Goal: Task Accomplishment & Management: Use online tool/utility

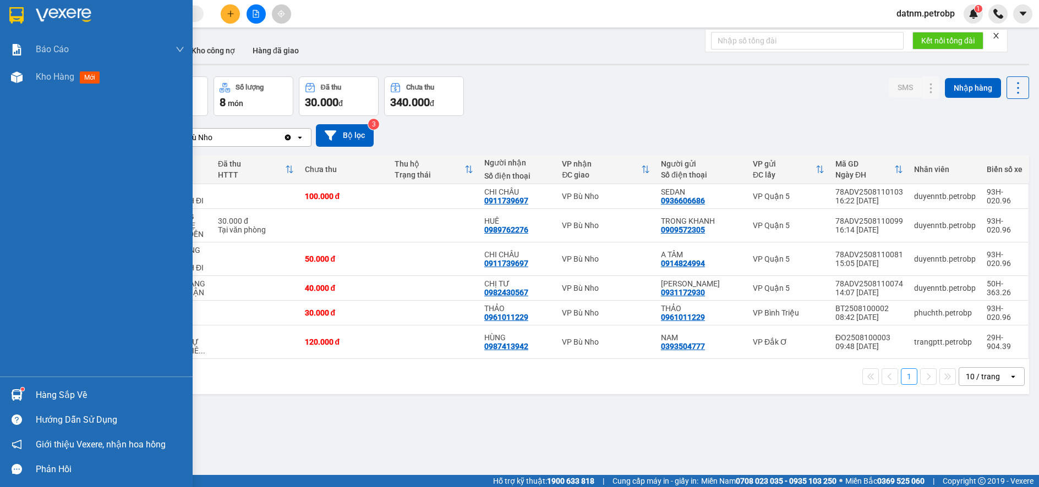
click at [53, 393] on div "Hàng sắp về" at bounding box center [110, 395] width 149 height 17
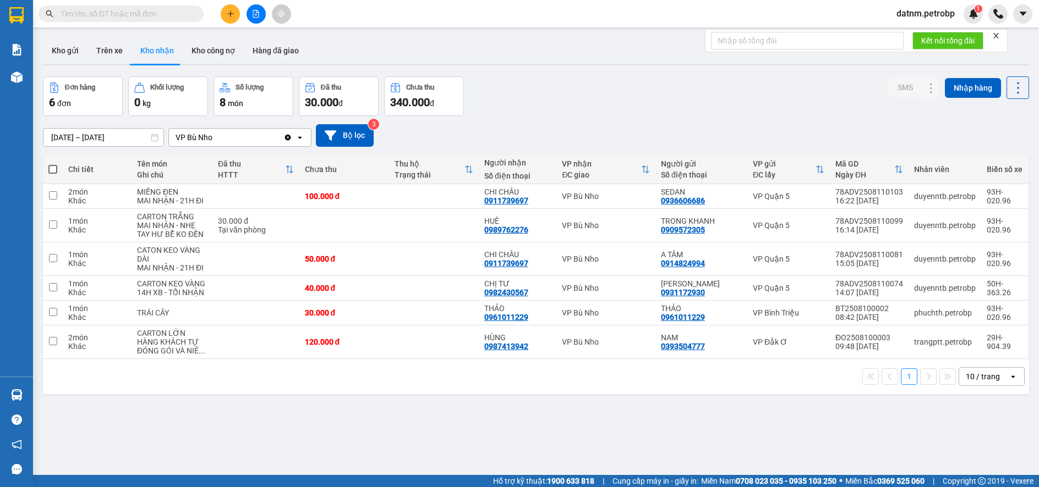
click at [846, 115] on section "Kết quả tìm kiếm ( 0 ) Bộ lọc No Data datnm.petrobp 1 Báo cáo BC tiền tận nơi (…" at bounding box center [519, 243] width 1039 height 487
click at [927, 338] on icon at bounding box center [931, 342] width 8 height 8
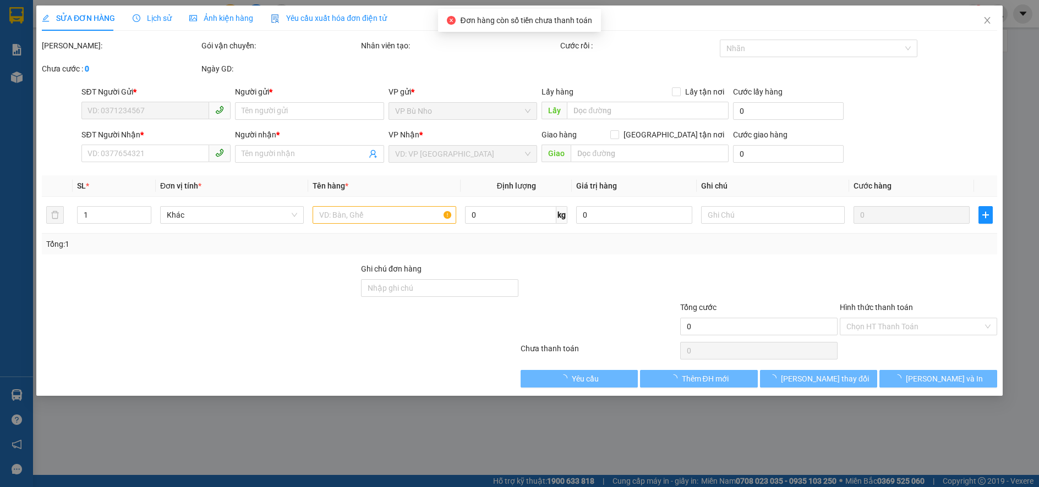
type input "0393504777"
type input "NAM"
type input "0987413942"
type input "HÙNG"
type input "120.000"
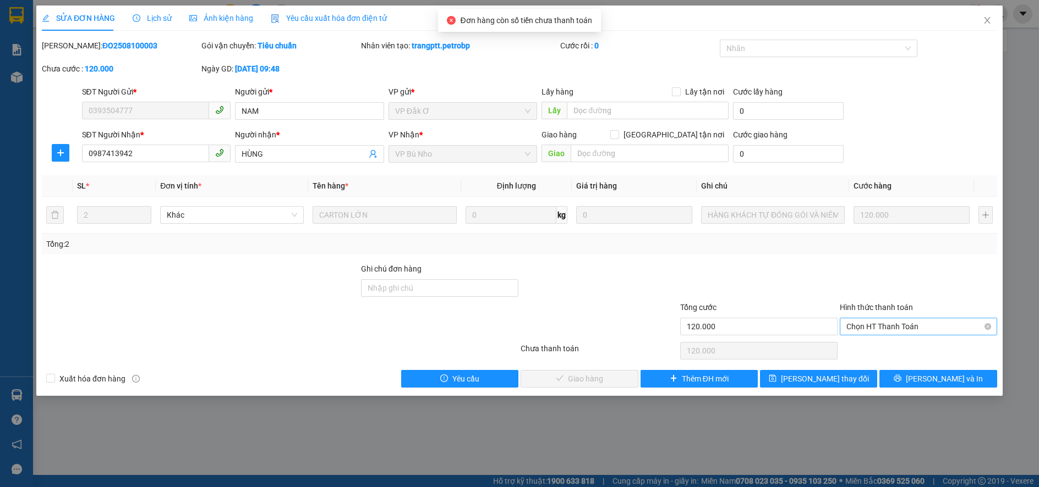
click at [877, 325] on span "Chọn HT Thanh Toán" at bounding box center [918, 327] width 144 height 17
click at [866, 350] on div "Tại văn phòng" at bounding box center [918, 349] width 144 height 12
type input "0"
click at [585, 377] on span "[PERSON_NAME] và Giao hàng" at bounding box center [594, 379] width 106 height 12
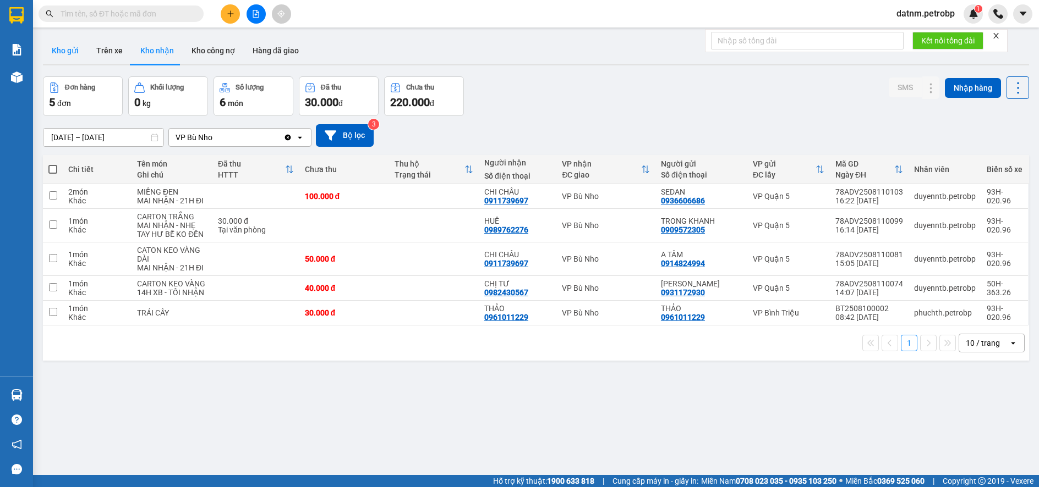
click at [70, 51] on button "Kho gửi" at bounding box center [65, 50] width 45 height 26
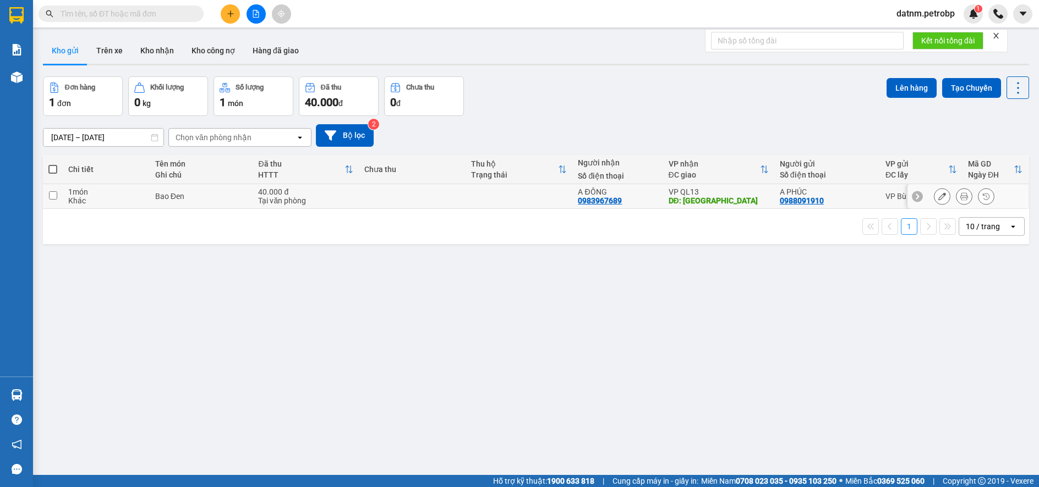
click at [51, 194] on input "checkbox" at bounding box center [53, 195] width 8 height 8
checkbox input "true"
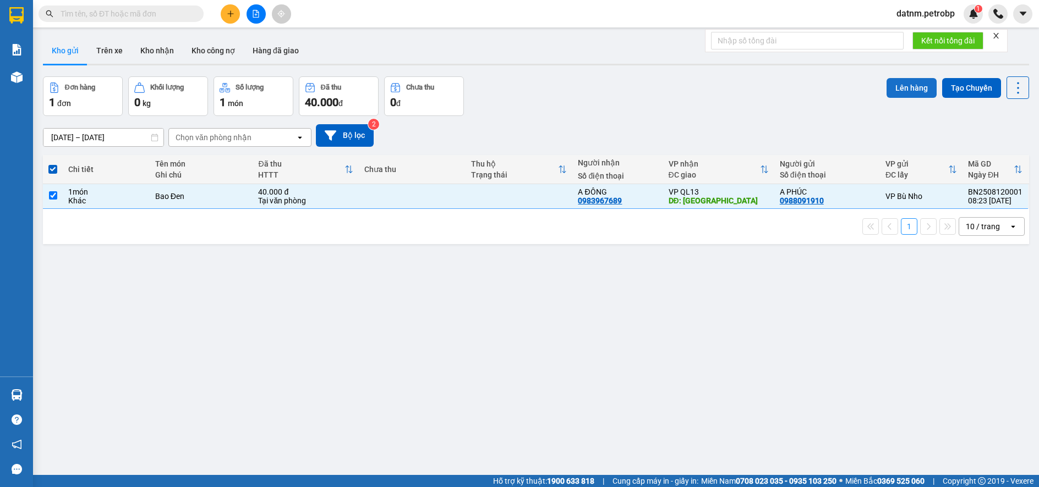
click at [904, 86] on button "Lên hàng" at bounding box center [911, 88] width 50 height 20
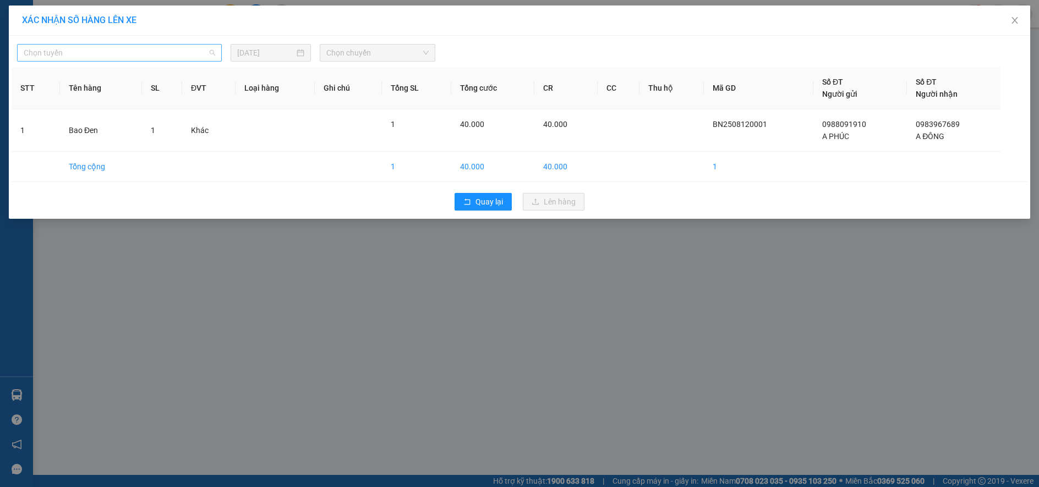
click at [87, 51] on span "Chọn tuyến" at bounding box center [119, 53] width 191 height 17
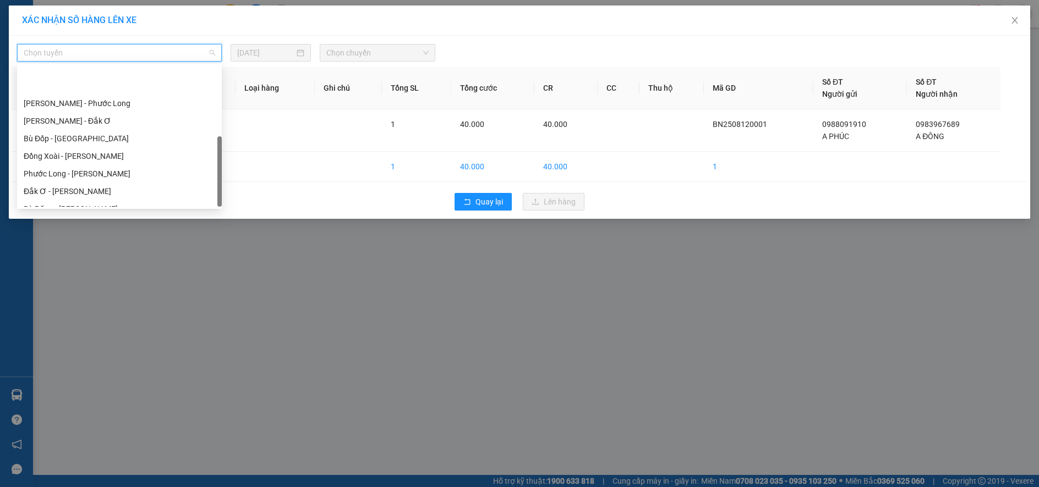
scroll to position [207, 0]
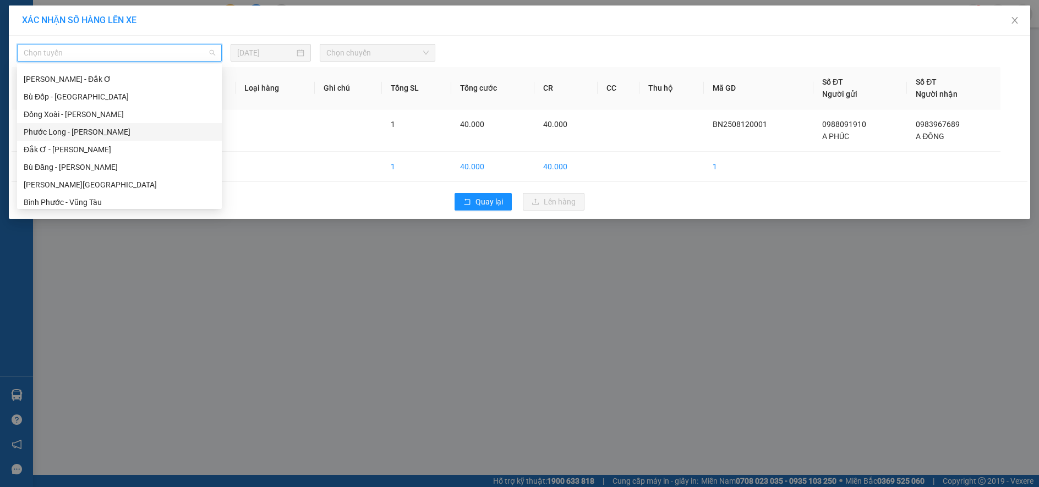
click at [92, 133] on div "Phước Long - [PERSON_NAME]" at bounding box center [119, 132] width 191 height 12
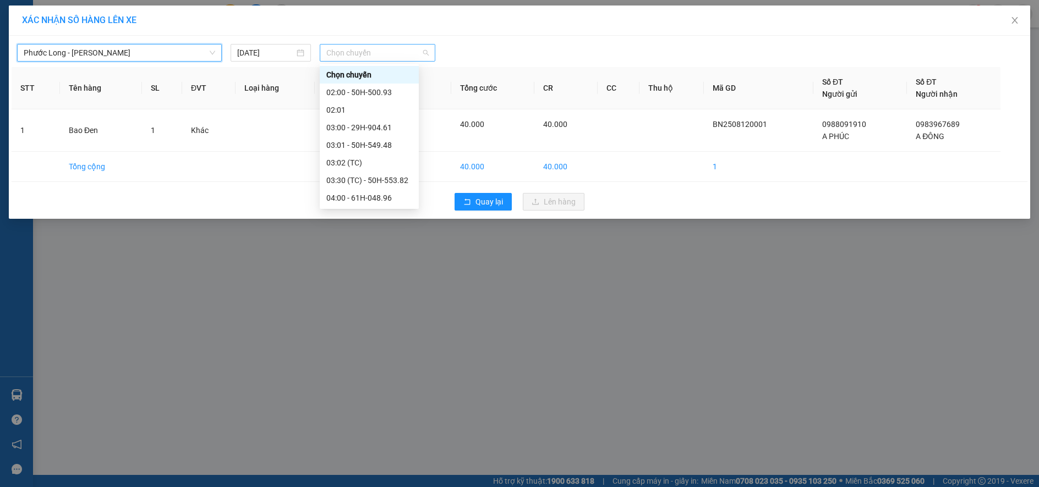
click at [376, 50] on span "Chọn chuyến" at bounding box center [377, 53] width 102 height 17
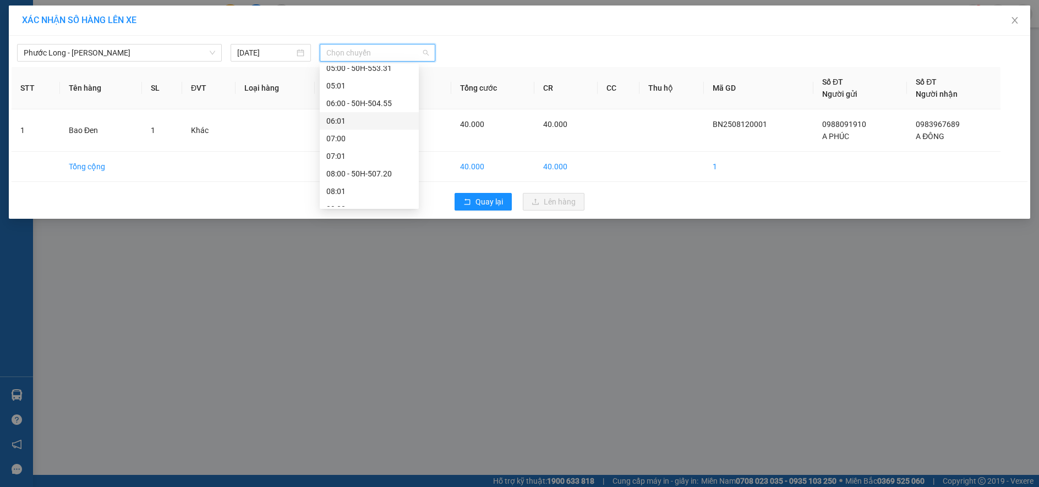
scroll to position [275, 0]
click at [378, 131] on div "09:02 (TC) - 50H-363.26" at bounding box center [369, 134] width 86 height 12
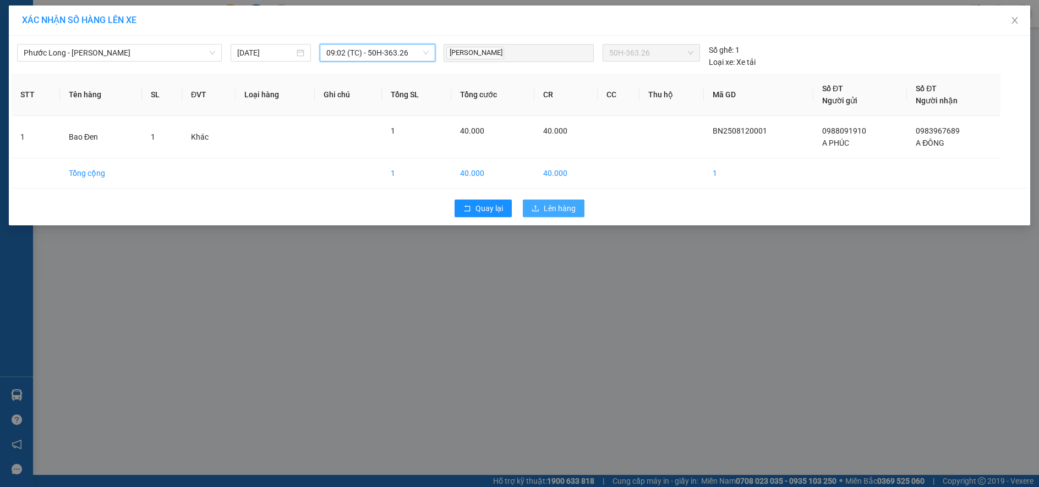
click at [560, 211] on span "Lên hàng" at bounding box center [560, 208] width 32 height 12
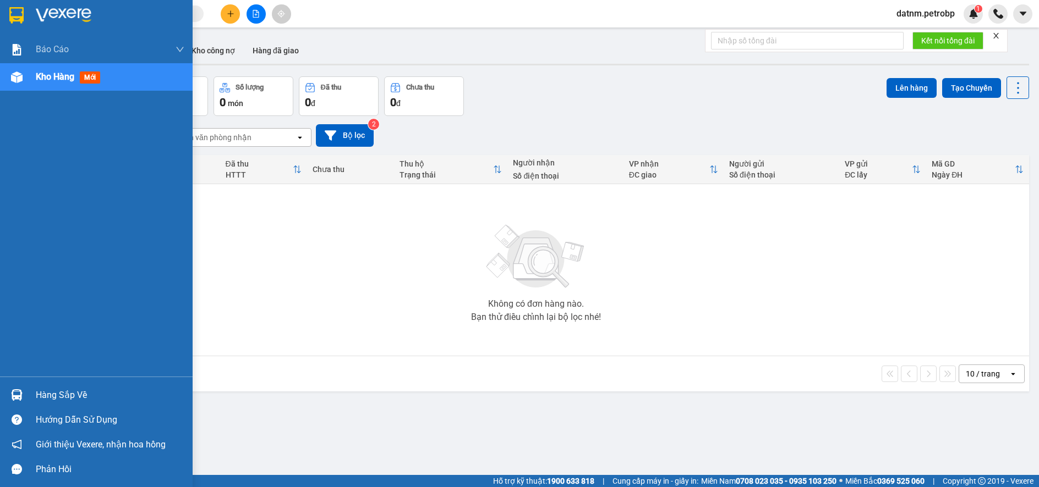
click at [74, 398] on div "Hàng sắp về" at bounding box center [110, 395] width 149 height 17
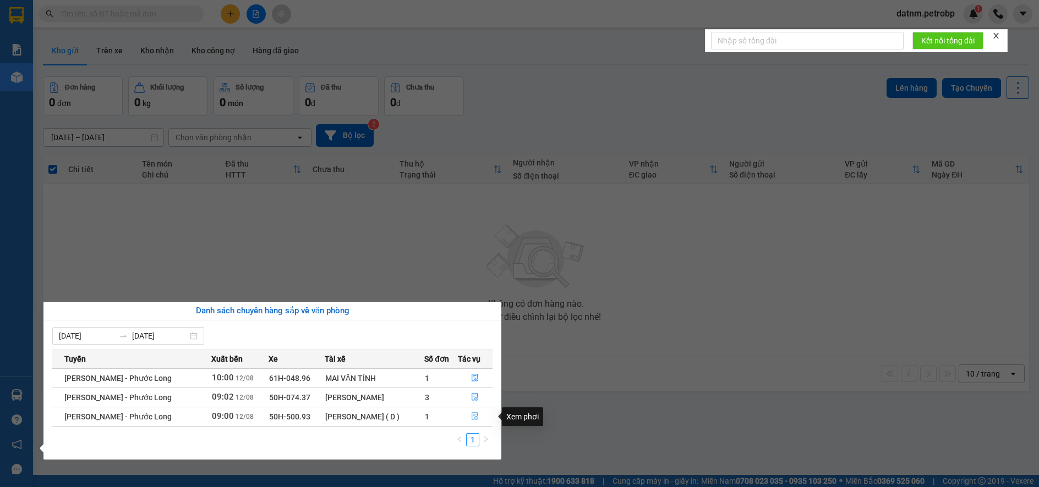
click at [472, 414] on icon "file-done" at bounding box center [475, 417] width 7 height 8
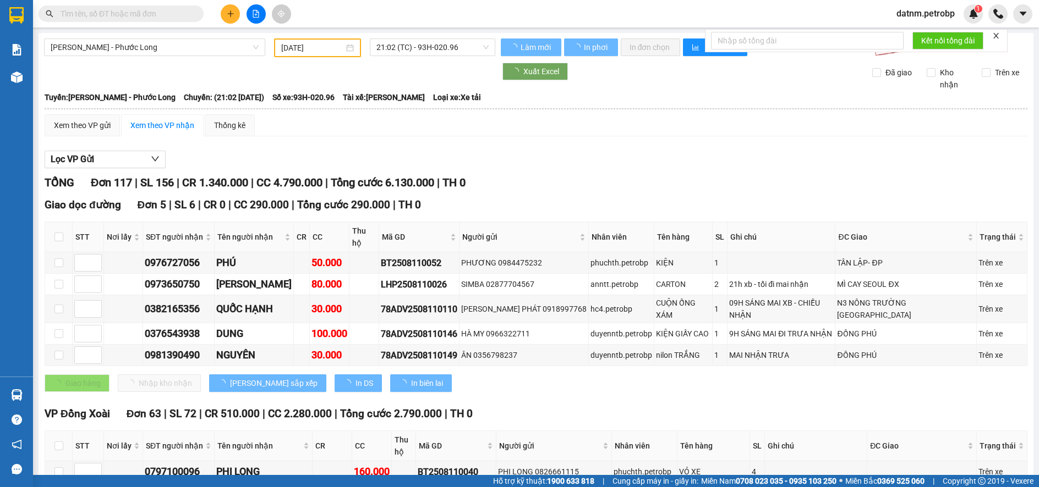
type input "[DATE]"
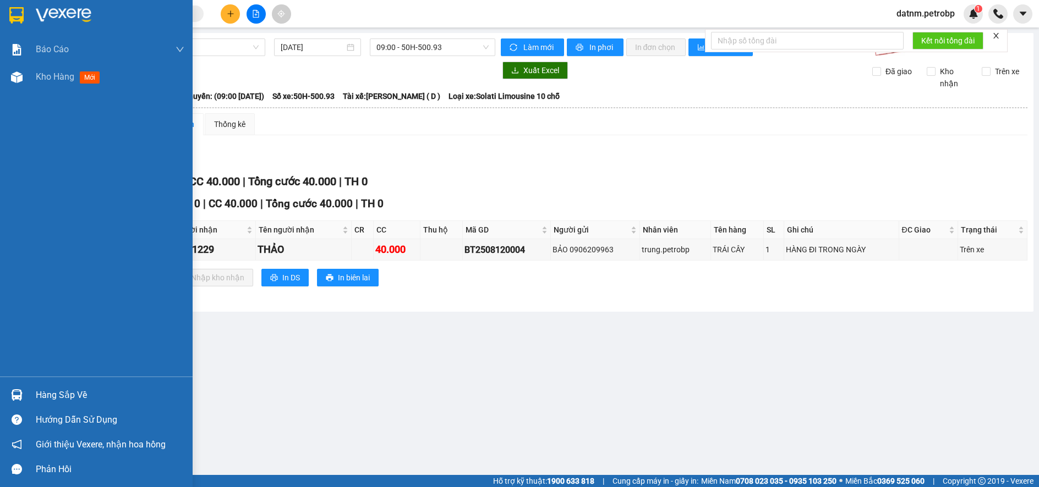
click at [72, 393] on div "Hàng sắp về" at bounding box center [110, 395] width 149 height 17
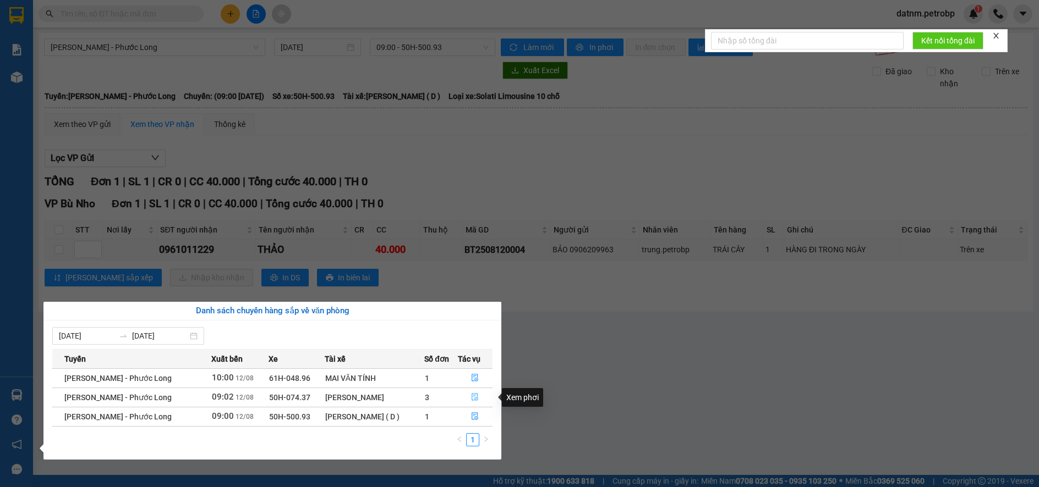
click at [472, 398] on icon "file-done" at bounding box center [475, 397] width 8 height 8
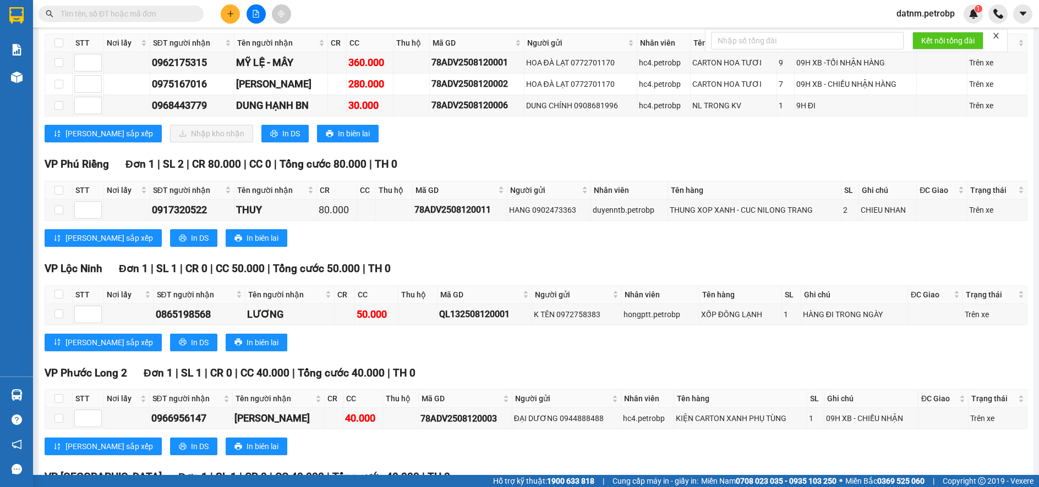
scroll to position [360, 0]
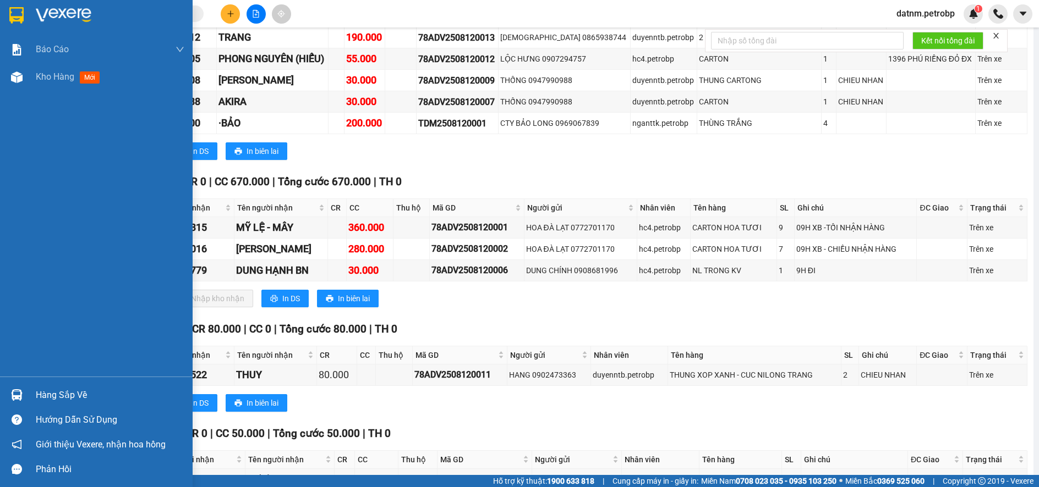
click at [47, 397] on div "Hàng sắp về" at bounding box center [110, 395] width 149 height 17
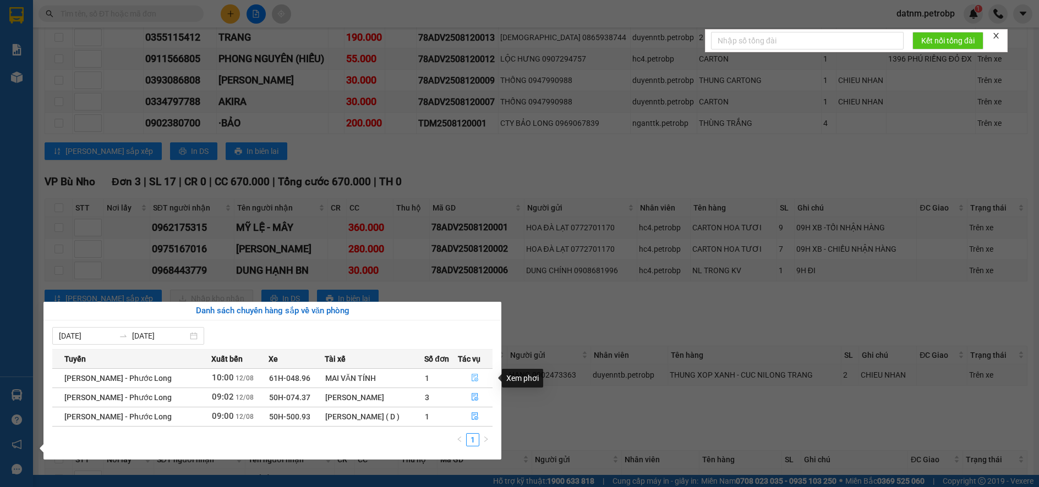
click at [468, 379] on button "button" at bounding box center [475, 379] width 34 height 18
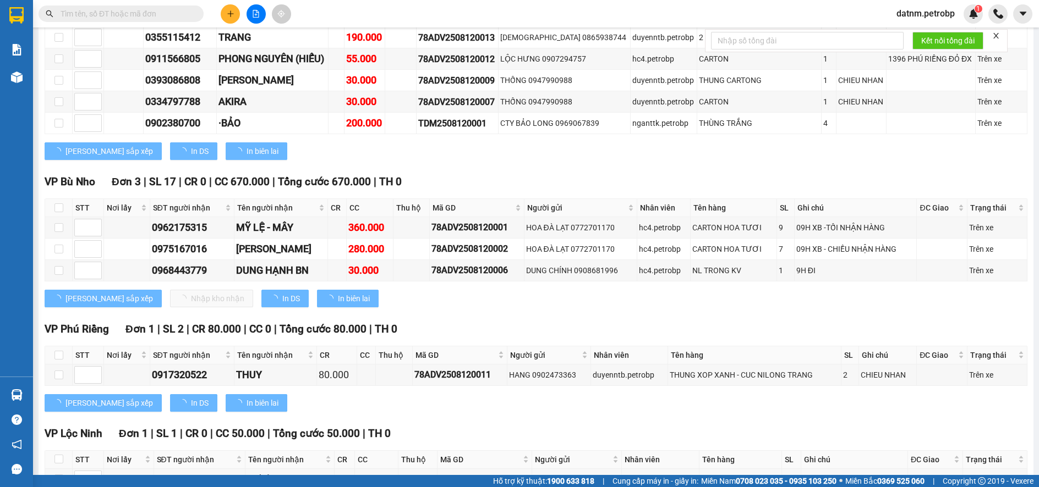
scroll to position [105, 0]
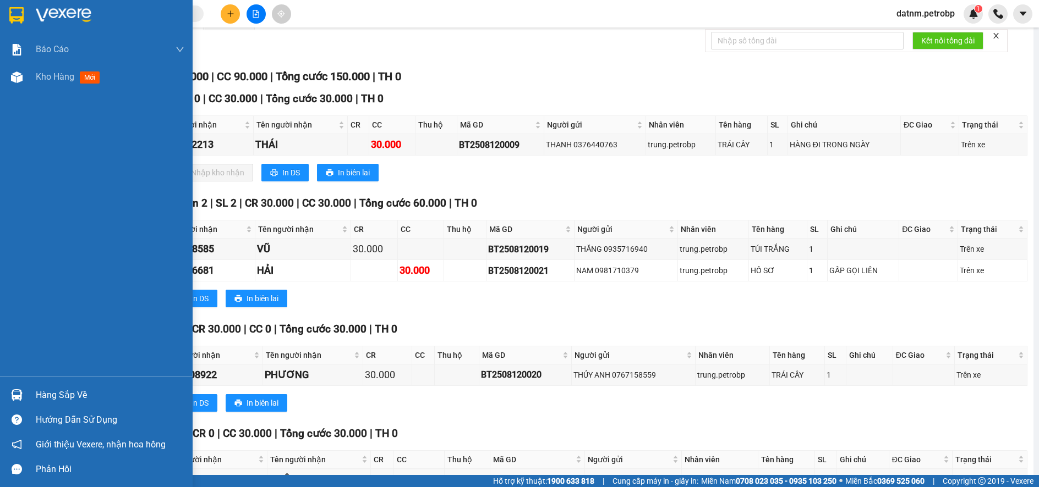
click at [60, 398] on div "Hàng sắp về" at bounding box center [110, 395] width 149 height 17
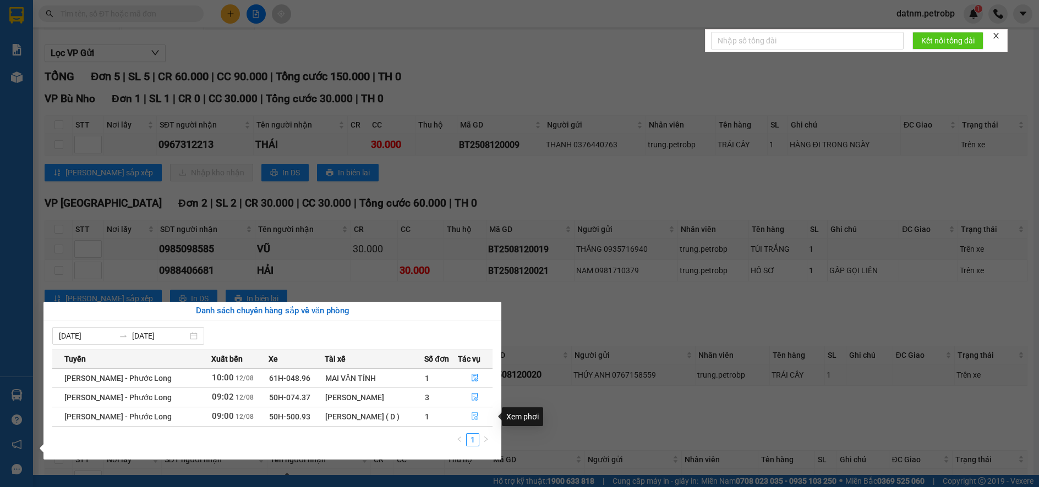
click at [472, 416] on icon "file-done" at bounding box center [475, 417] width 7 height 8
